Goal: Book appointment/travel/reservation

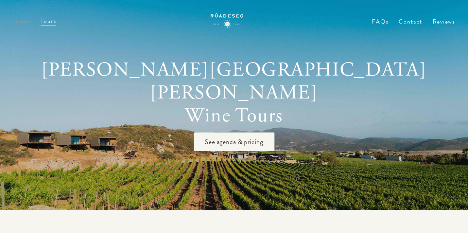
click at [19, 23] on link "Home" at bounding box center [21, 20] width 17 height 9
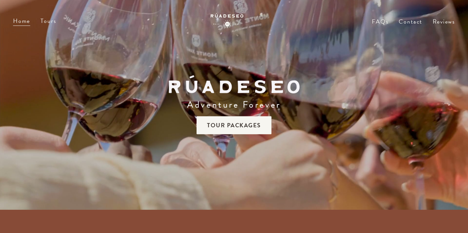
drag, startPoint x: 306, startPoint y: 87, endPoint x: 173, endPoint y: 87, distance: 133.0
click at [173, 87] on section "Adventure Forever Tour Packages" at bounding box center [234, 104] width 468 height 209
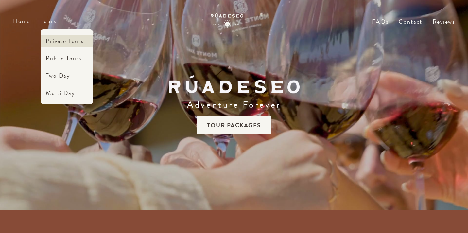
click at [56, 41] on link "Private Tours" at bounding box center [67, 41] width 52 height 12
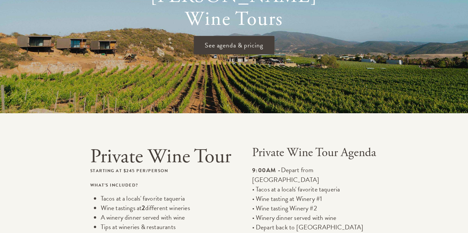
click at [227, 36] on span "See agenda & pricing" at bounding box center [233, 45] width 81 height 19
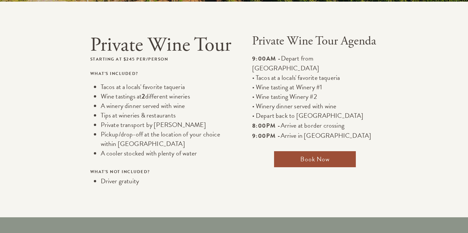
scroll to position [209, 0]
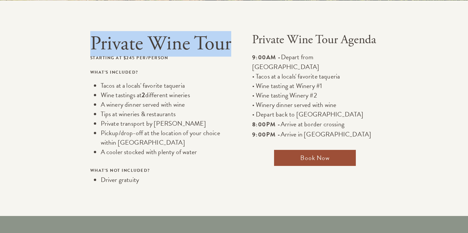
drag, startPoint x: 233, startPoint y: 48, endPoint x: 92, endPoint y: 50, distance: 140.2
click at [92, 50] on div "Private Wine Tour Starting at $245 per/person What's included? Tacos at a local…" at bounding box center [233, 108] width 447 height 151
copy h1 "Private Wine Tour"
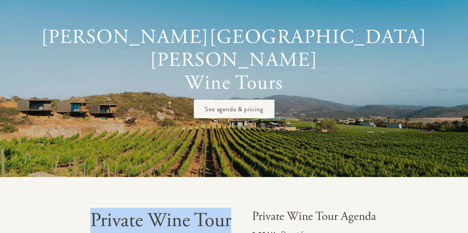
scroll to position [0, 0]
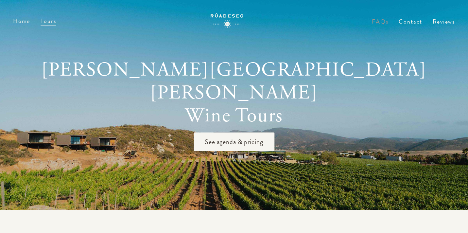
click at [377, 22] on link "FAQs" at bounding box center [379, 26] width 16 height 15
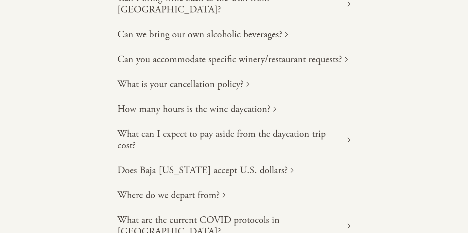
scroll to position [184, 0]
click at [173, 103] on h1 "How many hours is the wine daycation?" at bounding box center [193, 108] width 153 height 11
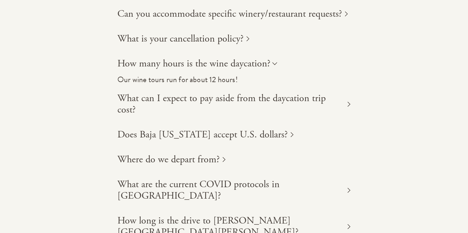
scroll to position [232, 0]
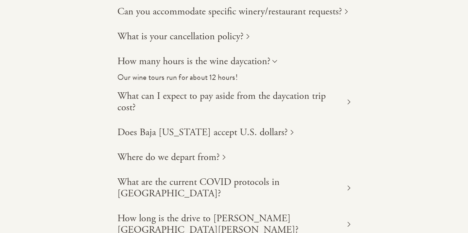
click at [173, 90] on h1 "What can I expect to pay aside from the daycation trip cost?" at bounding box center [230, 101] width 227 height 23
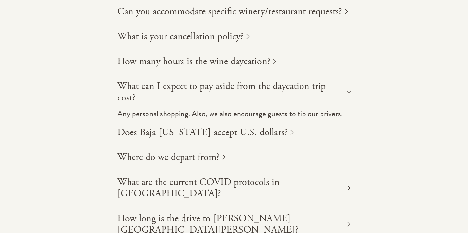
click at [184, 126] on h1 "Does Baja [US_STATE] accept U.S. dollars?" at bounding box center [202, 131] width 170 height 11
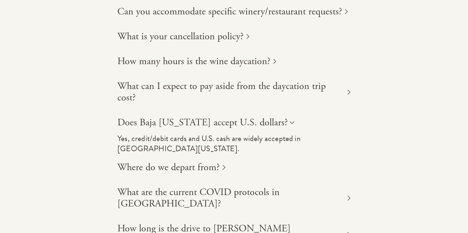
click at [210, 161] on h1 "Where do we depart from?" at bounding box center [168, 166] width 102 height 11
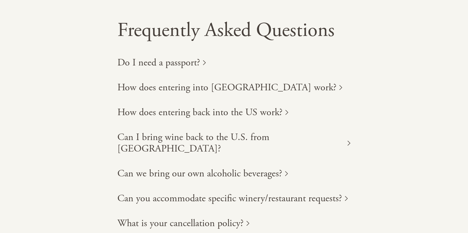
scroll to position [0, 0]
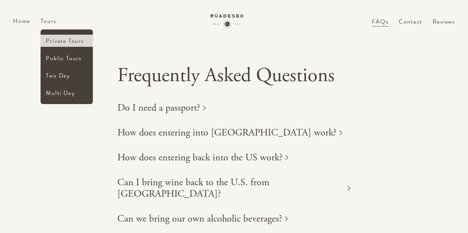
click at [55, 38] on link "Private Tours" at bounding box center [67, 41] width 52 height 12
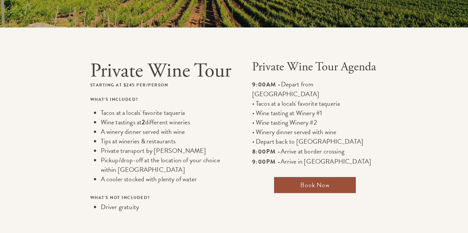
scroll to position [204, 0]
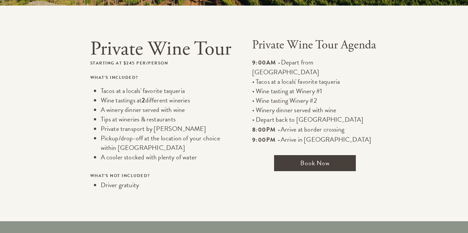
click at [319, 155] on span "Book Now" at bounding box center [315, 163] width 82 height 16
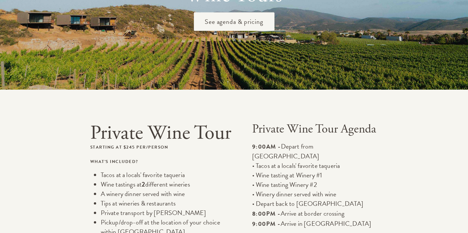
scroll to position [0, 0]
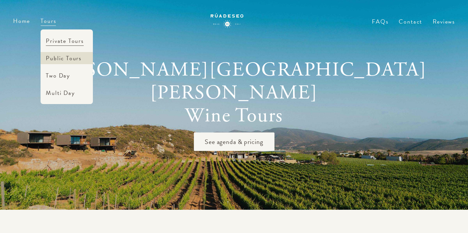
click at [55, 59] on link "Public Tours" at bounding box center [67, 58] width 52 height 12
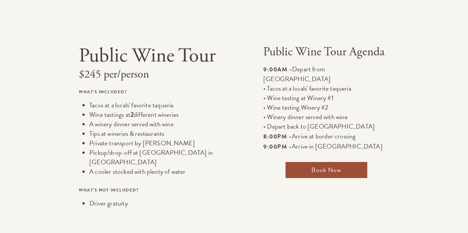
scroll to position [199, 0]
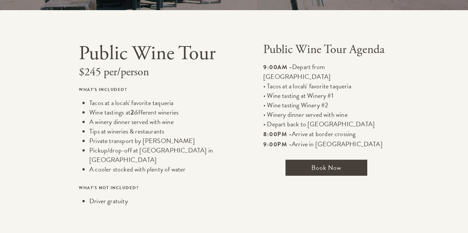
click at [296, 160] on span "Book Now" at bounding box center [326, 167] width 82 height 16
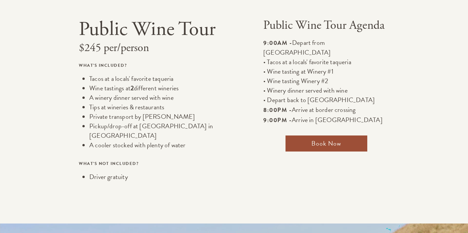
scroll to position [221, 0]
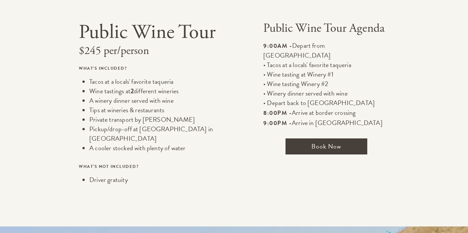
click at [286, 141] on span "Book Now" at bounding box center [326, 146] width 82 height 16
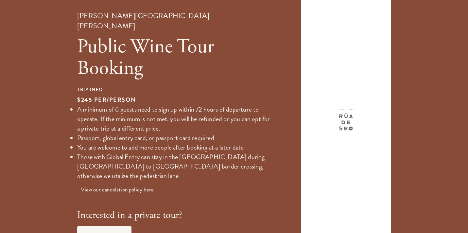
scroll to position [680, 0]
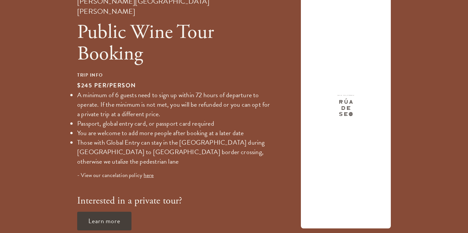
click at [122, 211] on span "Learn more" at bounding box center [104, 220] width 54 height 19
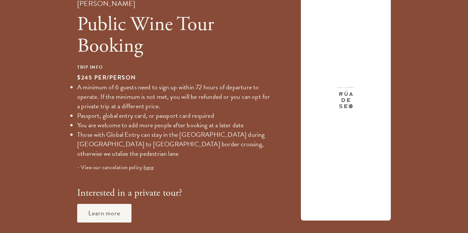
scroll to position [719, 0]
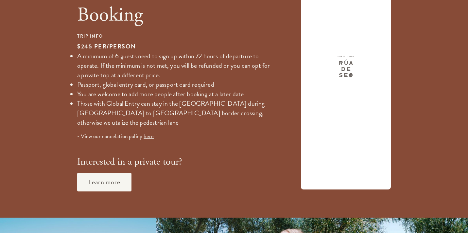
click at [317, 76] on div at bounding box center [345, 66] width 79 height 235
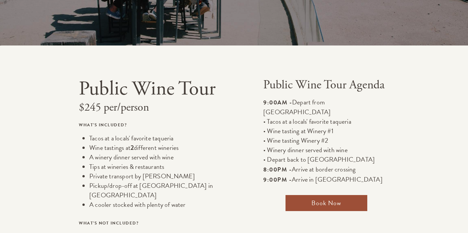
scroll to position [0, 0]
